Goal: Find specific page/section: Find specific page/section

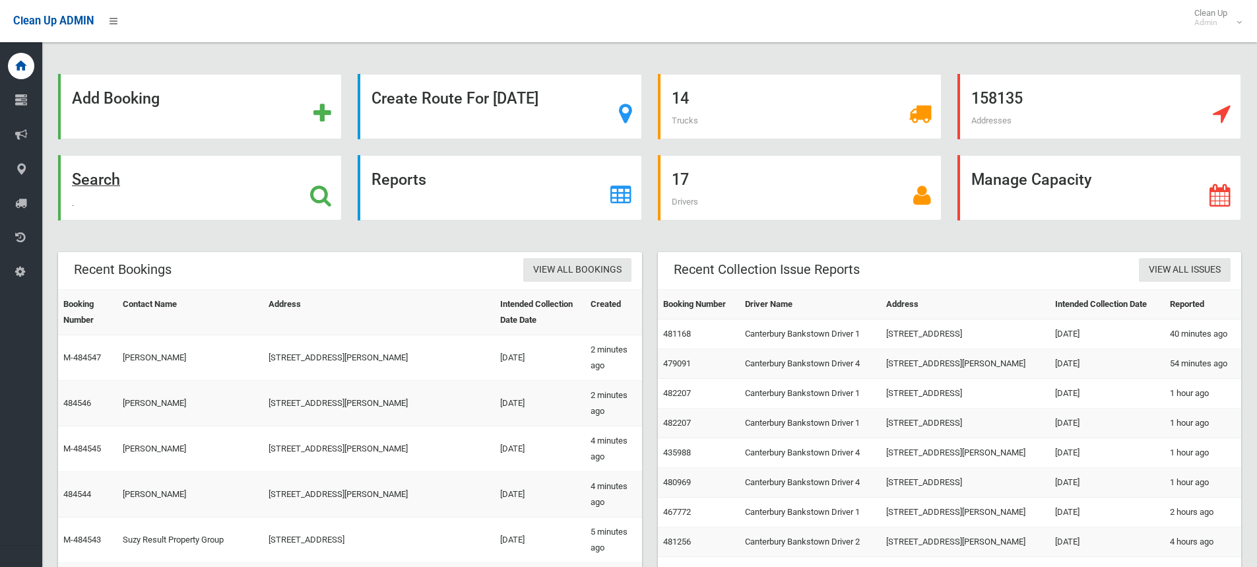
drag, startPoint x: 111, startPoint y: 179, endPoint x: 92, endPoint y: 182, distance: 19.3
click at [92, 183] on strong "Search" at bounding box center [96, 179] width 48 height 18
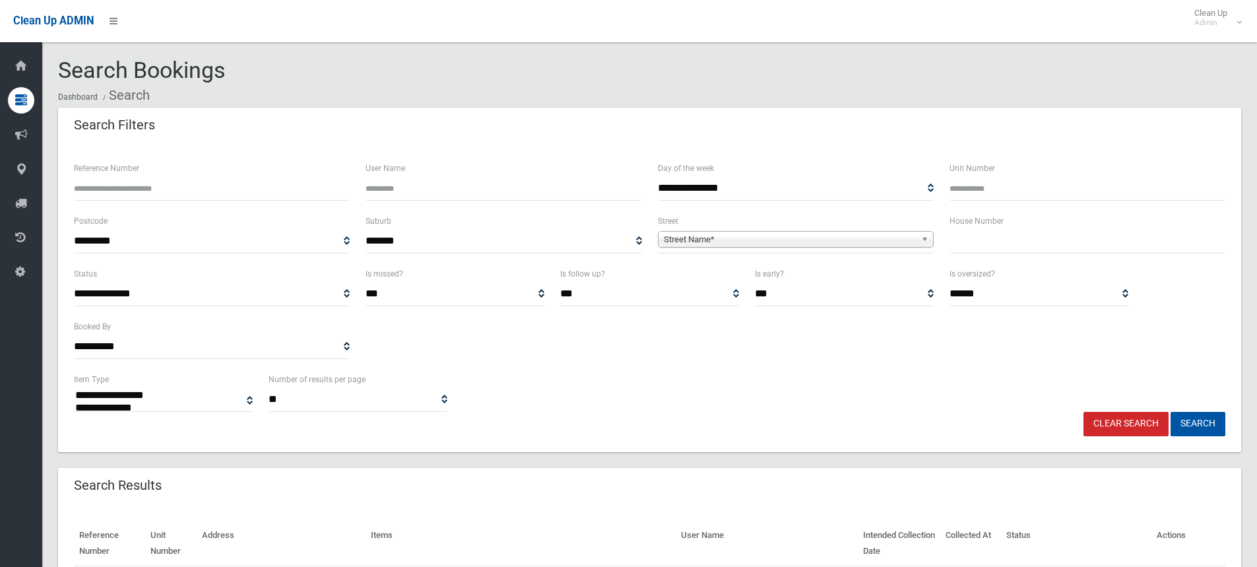
select select
